Goal: Task Accomplishment & Management: Complete application form

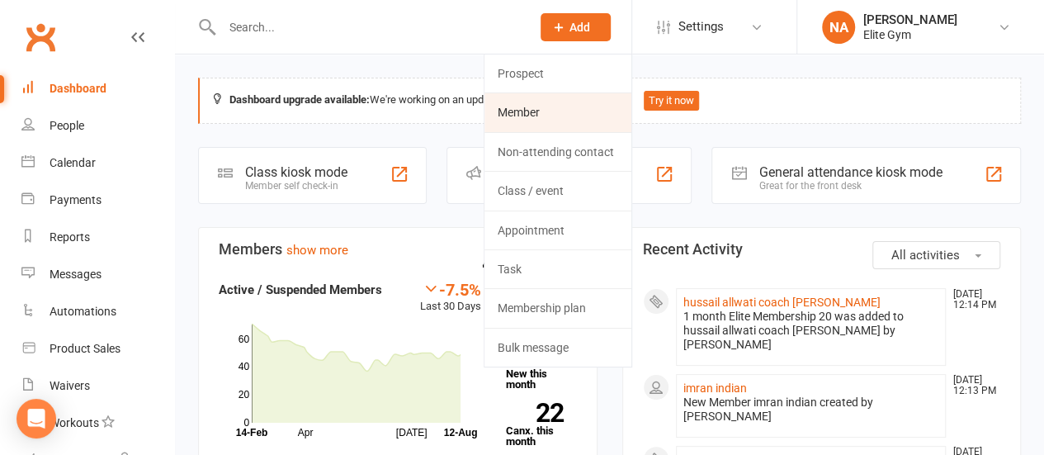
click at [571, 111] on link "Member" at bounding box center [557, 112] width 147 height 38
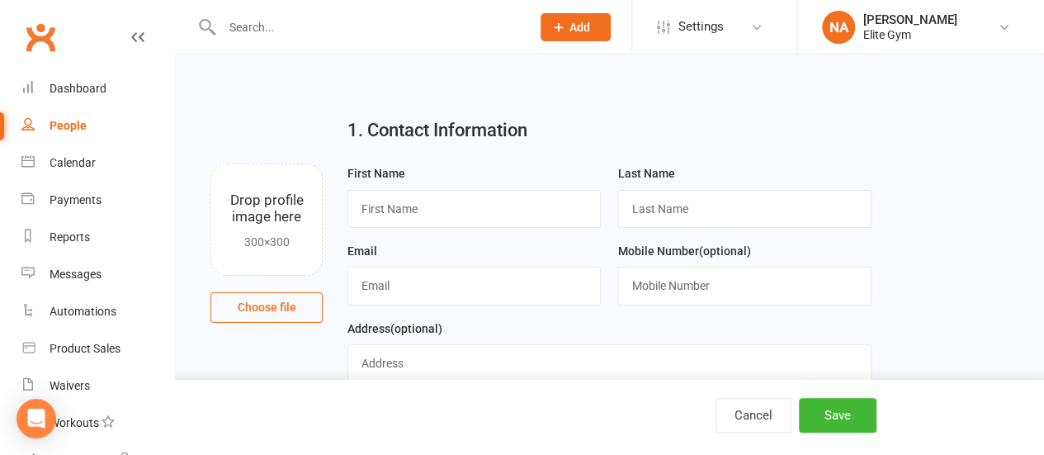
click at [376, 34] on input "text" at bounding box center [368, 27] width 303 height 23
click at [395, 206] on input "text" at bounding box center [473, 209] width 253 height 38
type input "ى"
click at [371, 210] on input "nasha" at bounding box center [473, 209] width 253 height 38
click at [437, 215] on input "nausha" at bounding box center [473, 209] width 253 height 38
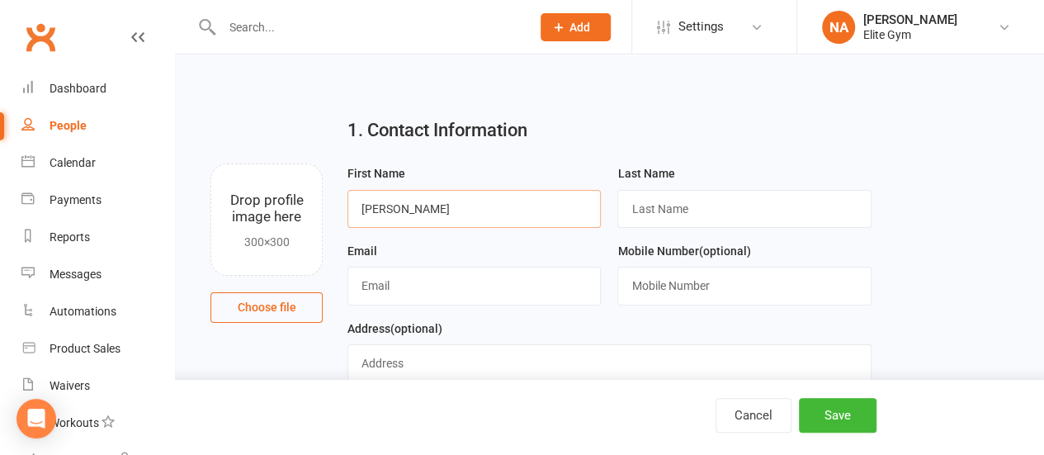
type input "[PERSON_NAME]"
click at [695, 212] on input "text" at bounding box center [743, 209] width 253 height 38
type input "[PERSON_NAME]"
click at [502, 276] on input "text" at bounding box center [473, 286] width 253 height 38
type input "[EMAIL_ADDRESS][DOMAIN_NAME]"
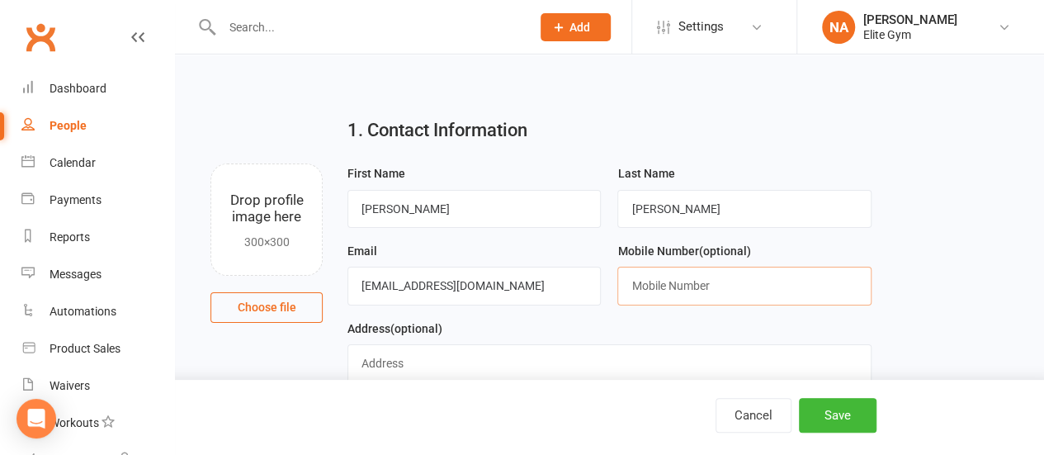
type input "95738976"
type input "bousher"
drag, startPoint x: 690, startPoint y: 283, endPoint x: 629, endPoint y: 281, distance: 61.1
click at [629, 281] on input "95738976" at bounding box center [743, 286] width 253 height 38
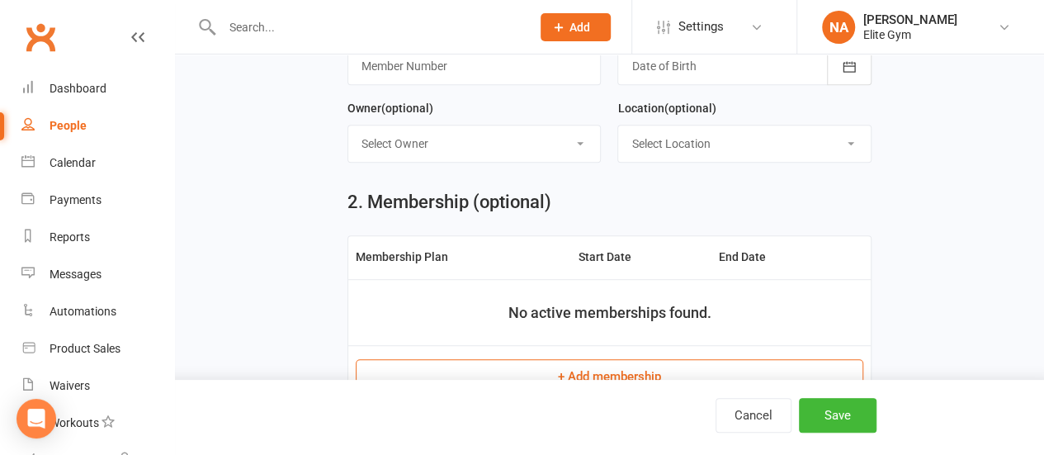
scroll to position [413, 0]
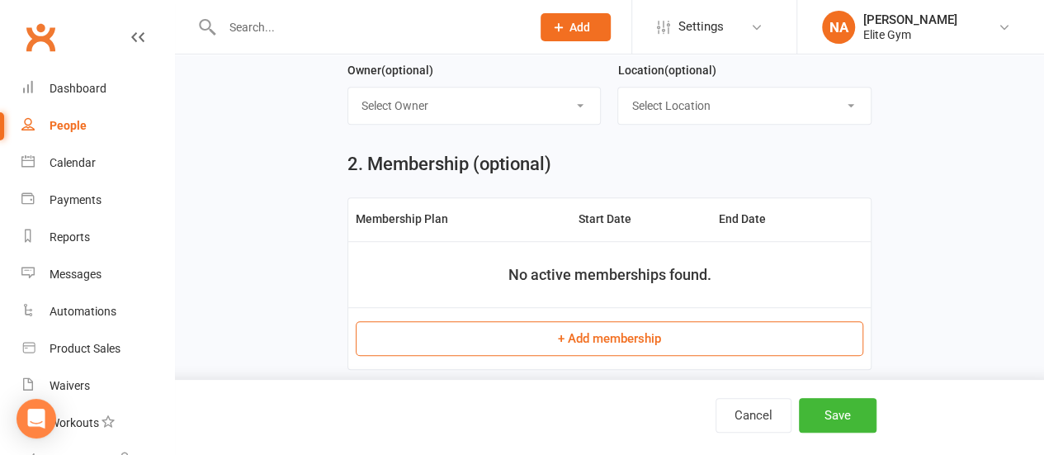
type input "93835018"
click at [595, 330] on button "+ Add membership" at bounding box center [609, 338] width 507 height 35
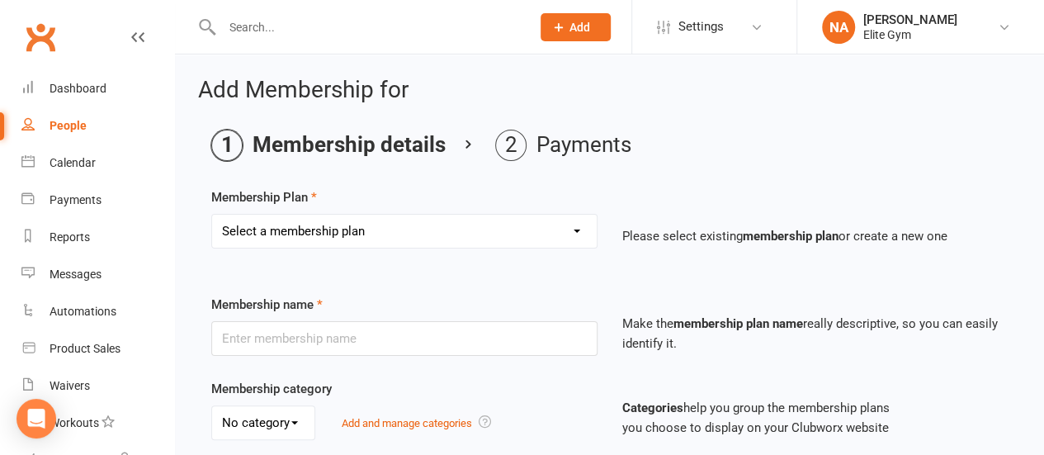
click at [488, 240] on select "Select a membership plan Create new Membership Plan 1 year Elite Membership 6 m…" at bounding box center [404, 231] width 384 height 33
select select "6"
click at [212, 215] on select "Select a membership plan Create new Membership Plan 1 year Elite Membership 6 m…" at bounding box center [404, 231] width 384 height 33
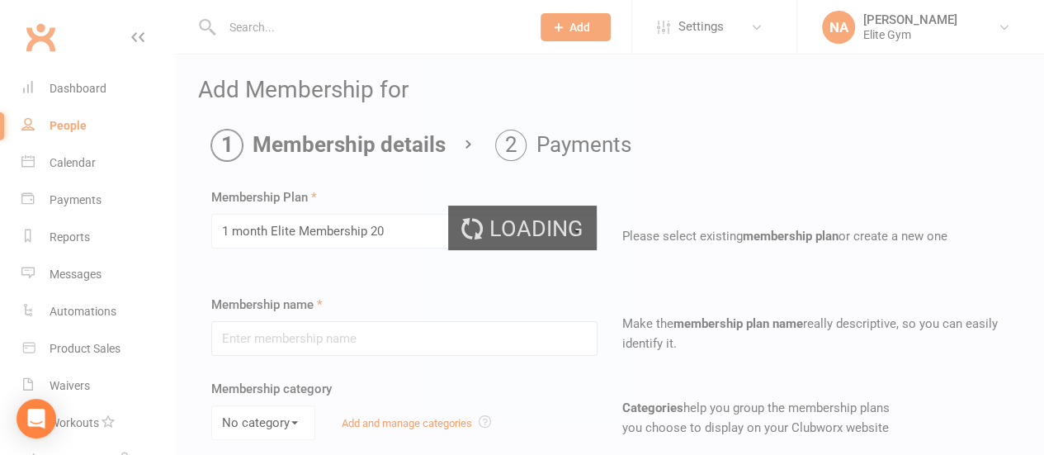
type input "1 month Elite Membership 20"
select select "0"
type input "1"
select select "2"
type input "0"
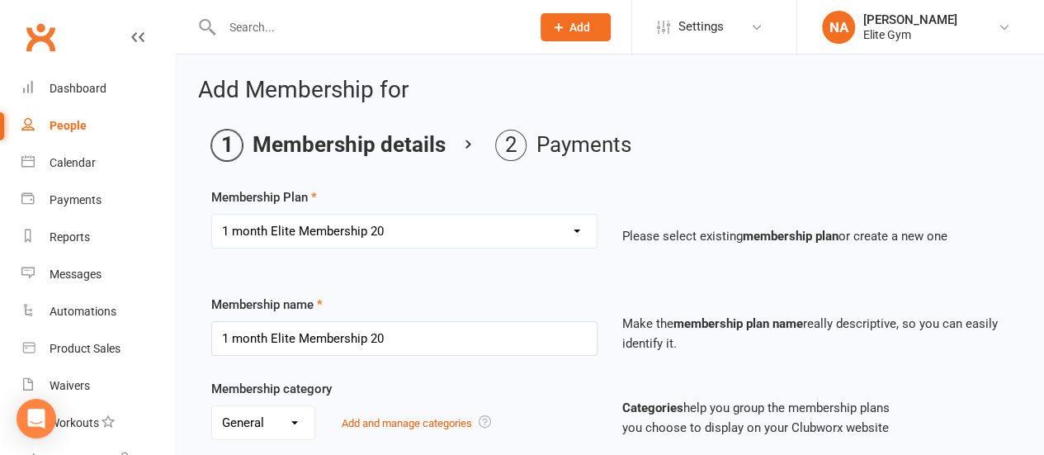
type input "[DATE]"
click at [396, 229] on select "Select a membership plan Create new Membership Plan 1 year Elite Membership 6 m…" at bounding box center [404, 231] width 384 height 33
select select "5"
click at [212, 215] on select "Select a membership plan Create new Membership Plan 1 year Elite Membership 6 m…" at bounding box center [404, 231] width 384 height 33
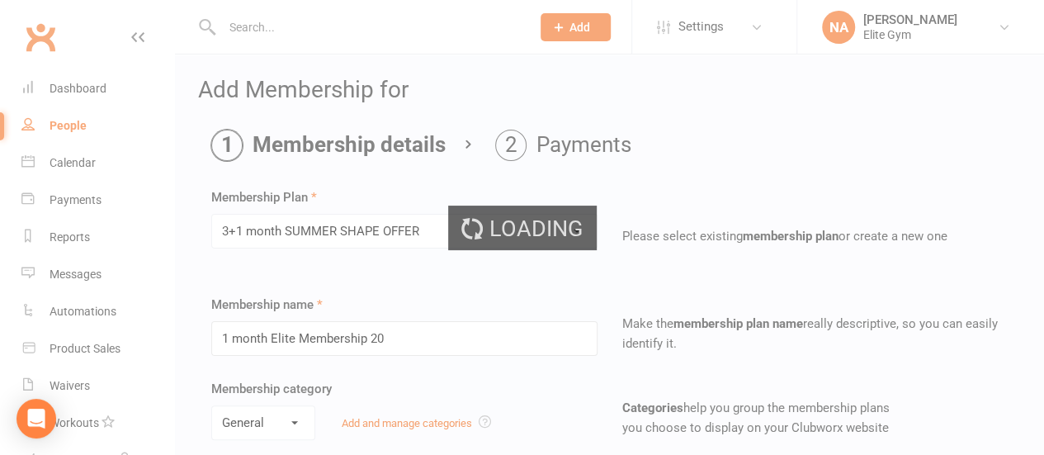
type input "3+1 month SUMMER SHAPE OFFER"
type input "4"
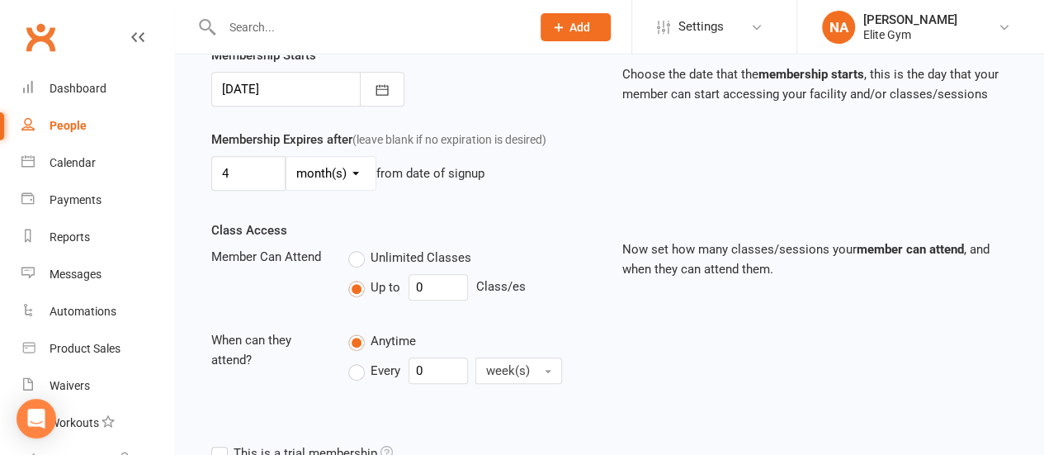
scroll to position [569, 0]
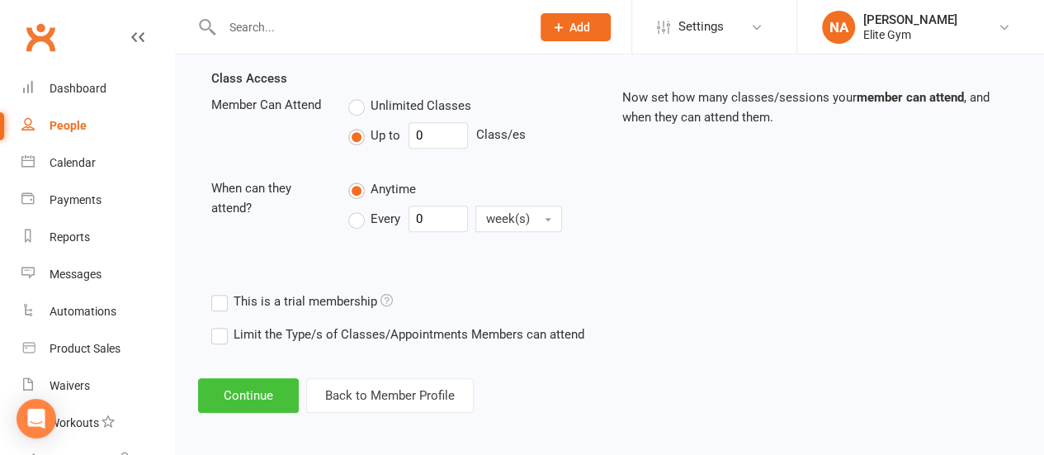
click at [243, 389] on button "Continue" at bounding box center [248, 395] width 101 height 35
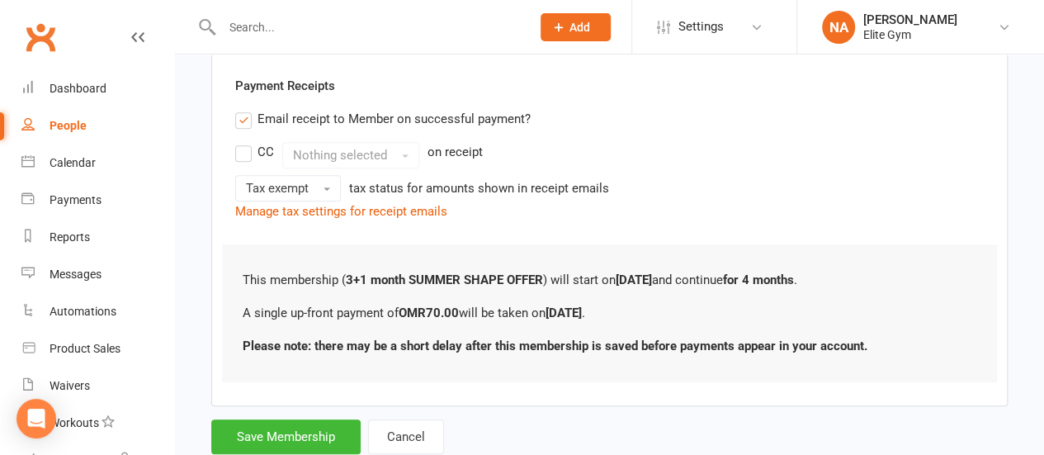
scroll to position [345, 0]
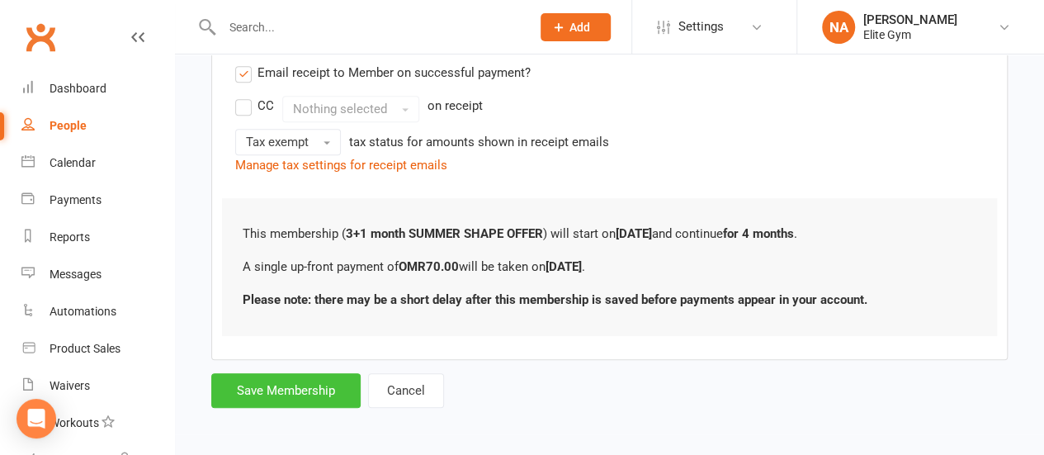
click at [285, 390] on button "Save Membership" at bounding box center [285, 390] width 149 height 35
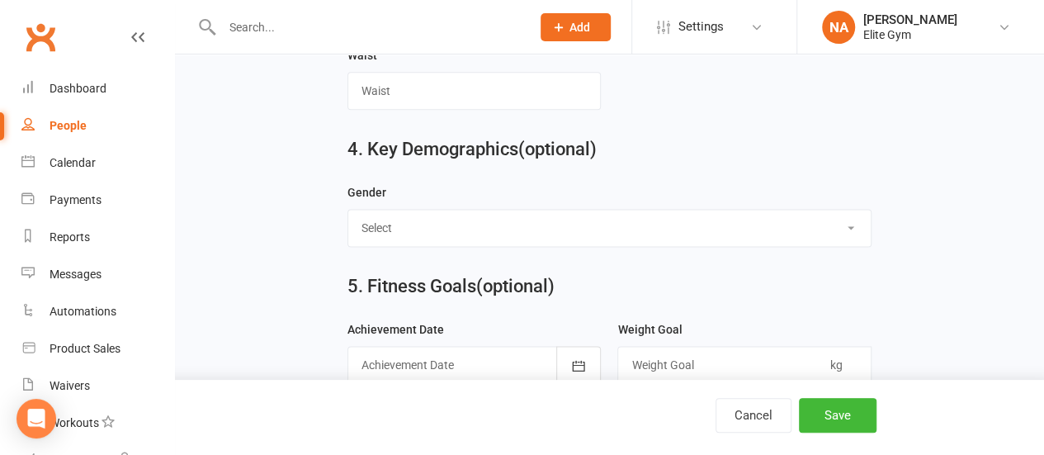
scroll to position [1073, 0]
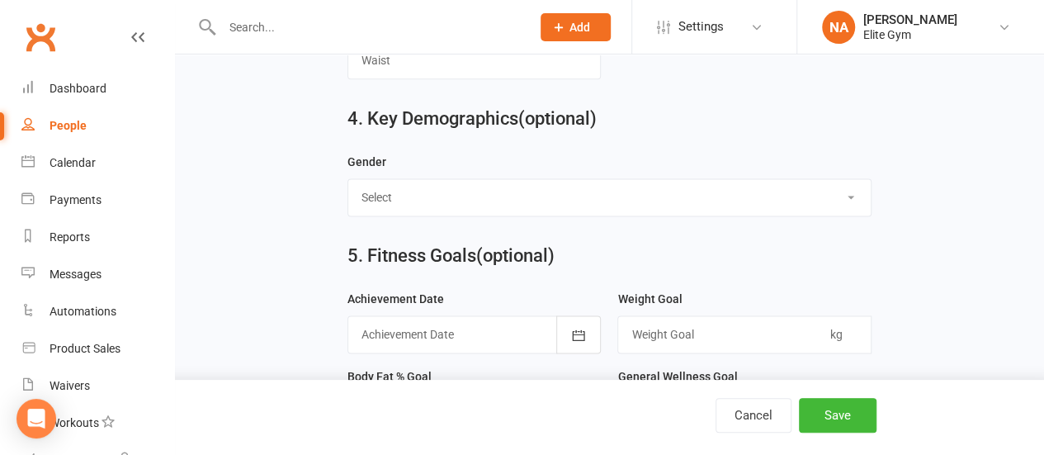
click at [477, 187] on select "Select [DEMOGRAPHIC_DATA] [DEMOGRAPHIC_DATA]" at bounding box center [609, 197] width 522 height 36
select select "[DEMOGRAPHIC_DATA]"
click at [348, 179] on select "Select [DEMOGRAPHIC_DATA] [DEMOGRAPHIC_DATA]" at bounding box center [609, 197] width 522 height 36
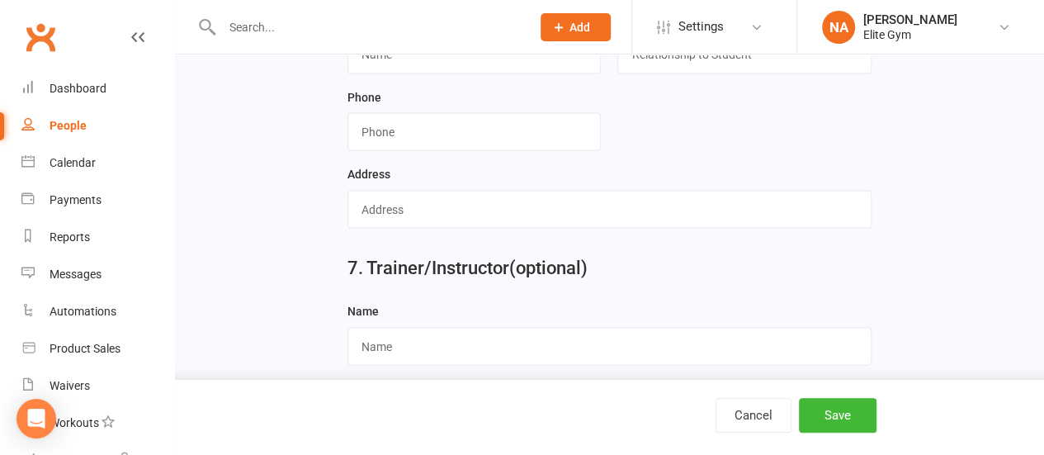
scroll to position [1567, 0]
click at [839, 423] on button "Save" at bounding box center [838, 415] width 78 height 35
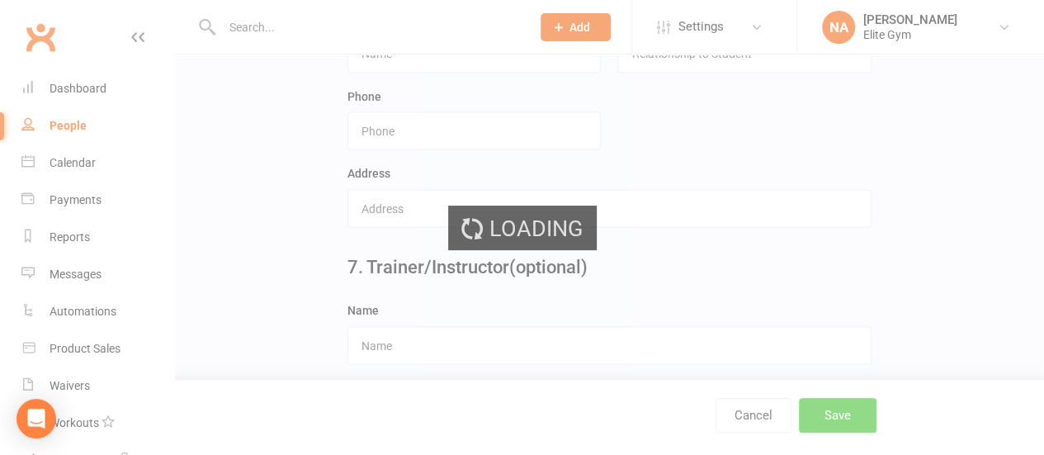
scroll to position [0, 0]
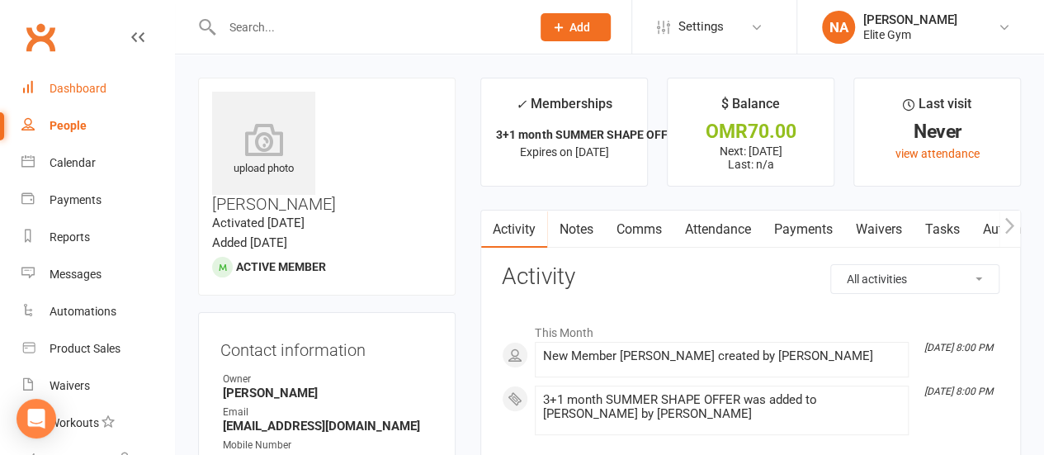
click at [87, 96] on link "Dashboard" at bounding box center [97, 88] width 153 height 37
